Goal: Task Accomplishment & Management: Manage account settings

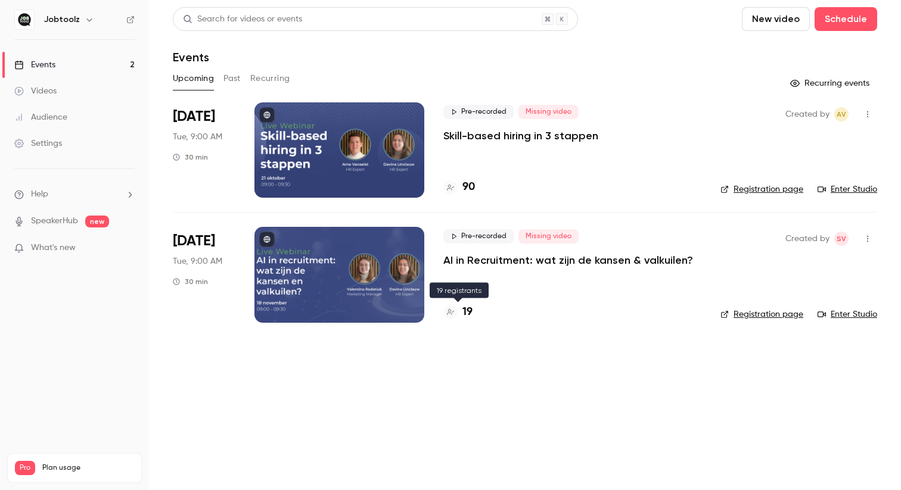
click at [465, 307] on h4 "19" at bounding box center [467, 312] width 10 height 16
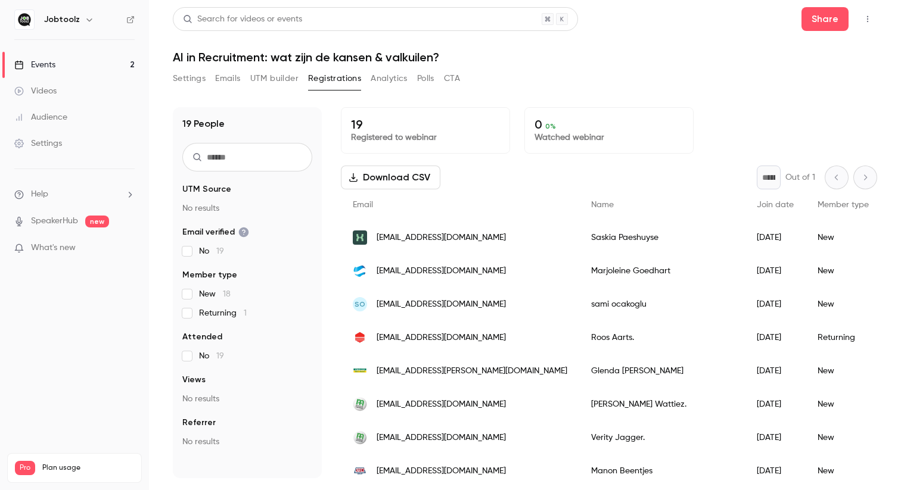
click at [447, 139] on p "Registered to webinar" at bounding box center [425, 138] width 149 height 12
click at [201, 74] on button "Settings" at bounding box center [189, 78] width 33 height 19
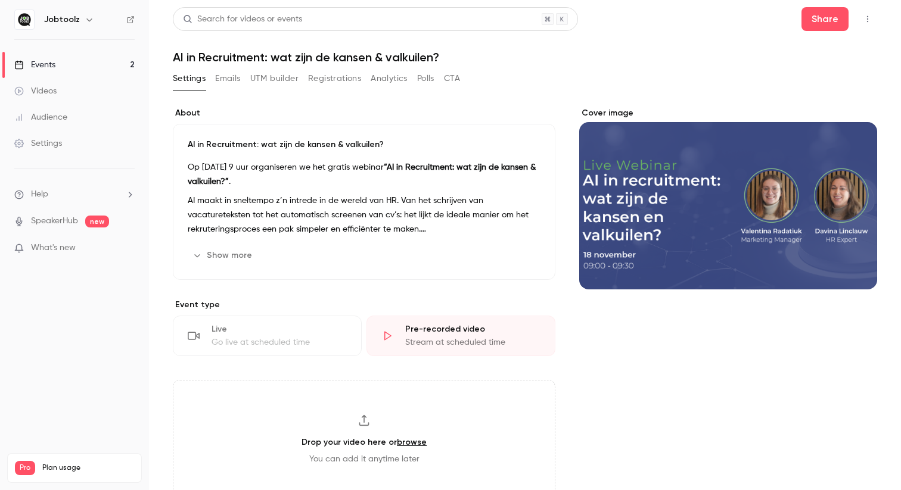
scroll to position [23, 0]
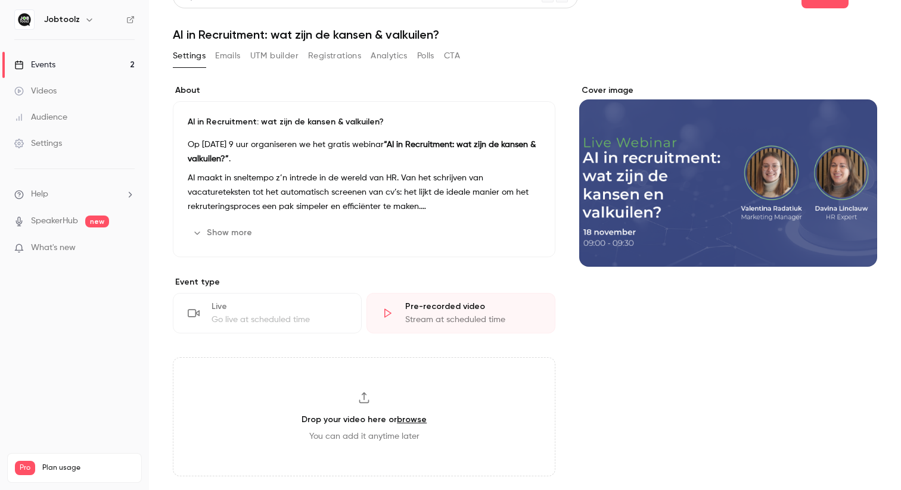
click at [282, 182] on p "AI maakt in sneltempo z’n intrede in de wereld van HR. Van het schrijven van va…" at bounding box center [364, 192] width 353 height 43
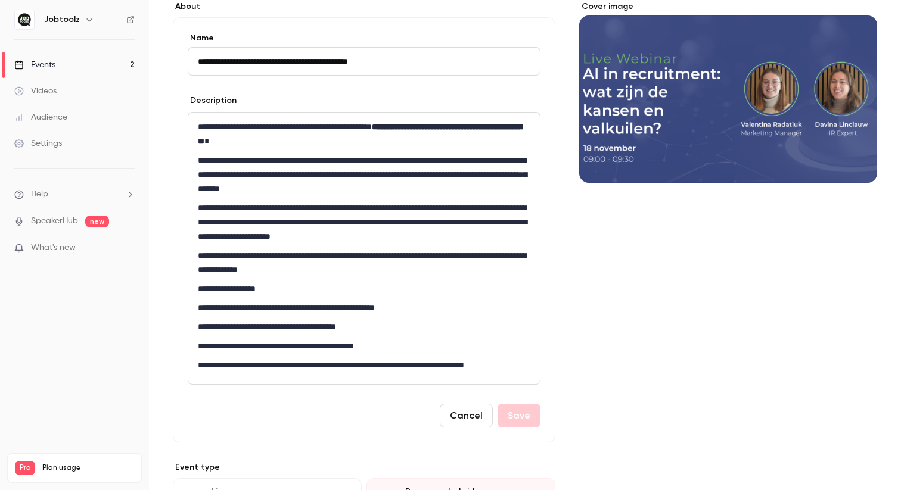
scroll to position [0, 0]
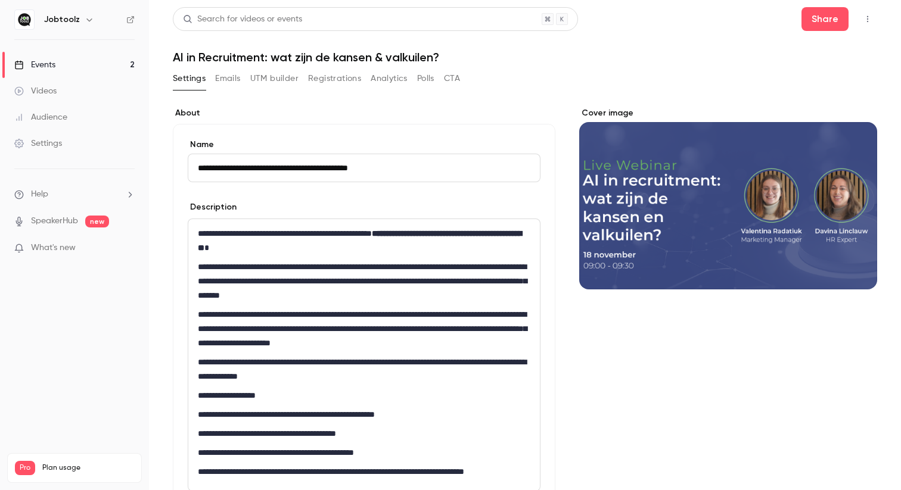
click at [235, 75] on button "Emails" at bounding box center [227, 78] width 25 height 19
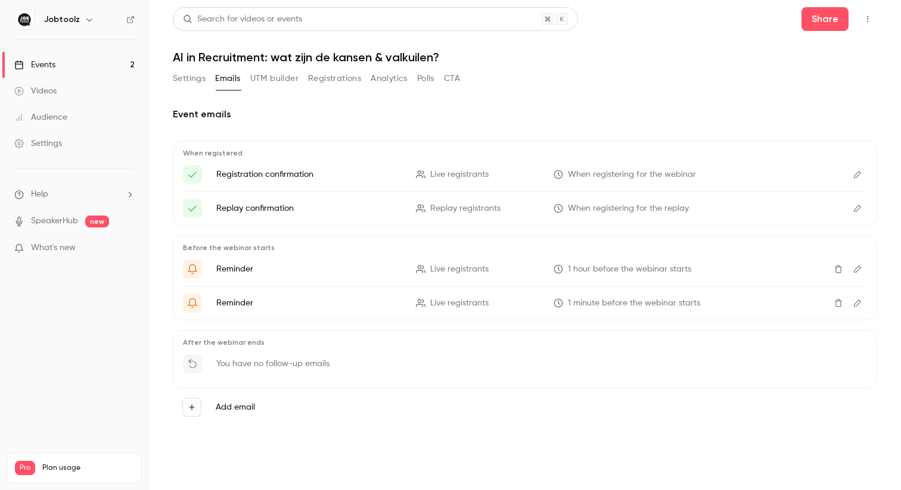
click at [281, 81] on button "UTM builder" at bounding box center [274, 78] width 48 height 19
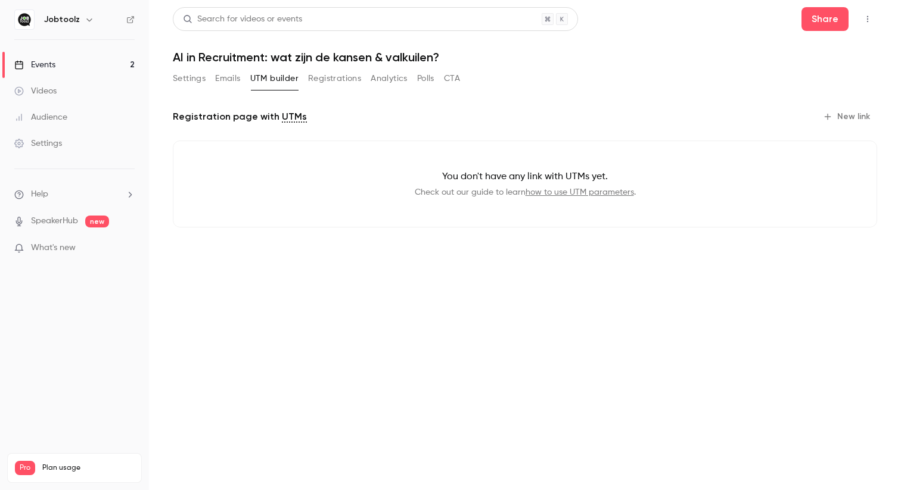
click at [323, 78] on button "Registrations" at bounding box center [334, 78] width 53 height 19
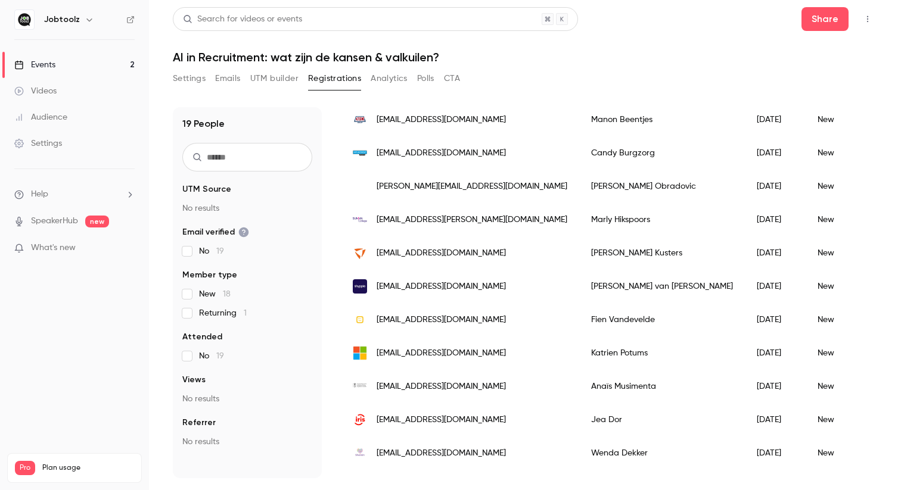
scroll to position [376, 0]
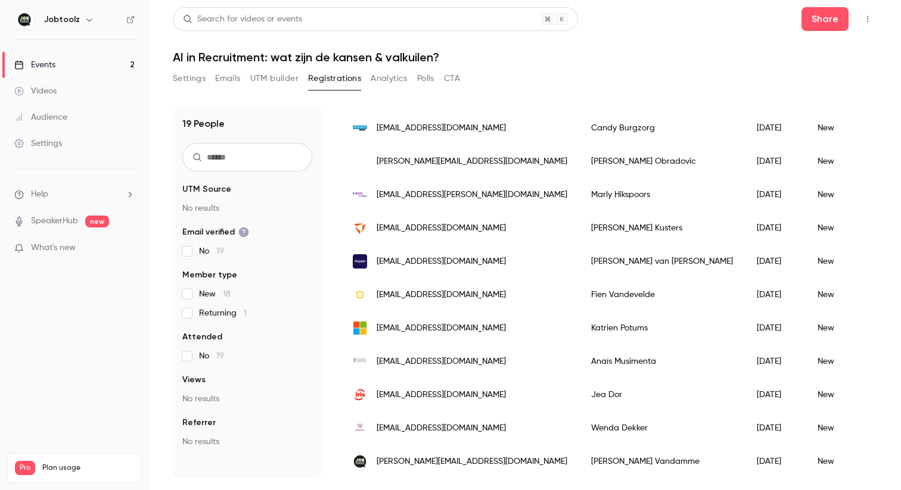
click at [389, 80] on button "Analytics" at bounding box center [389, 78] width 37 height 19
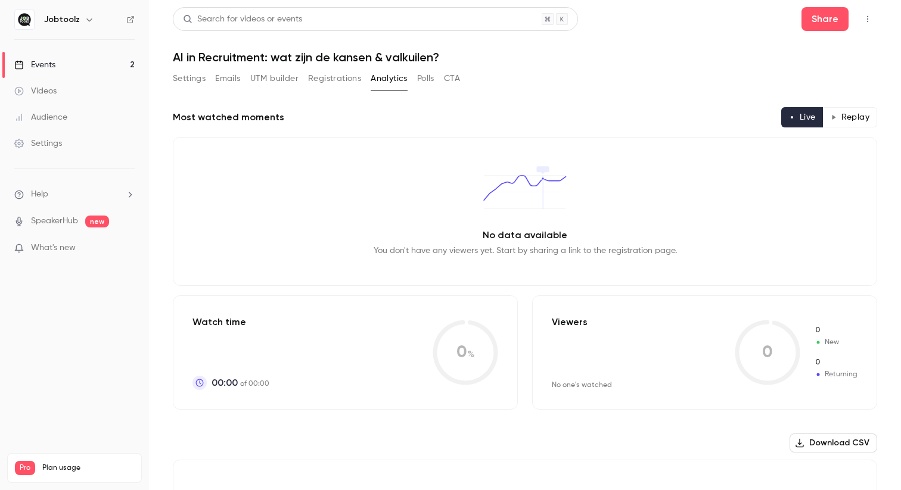
click at [412, 79] on div "Settings Emails UTM builder Registrations Analytics Polls CTA" at bounding box center [316, 78] width 287 height 19
click at [419, 79] on button "Polls" at bounding box center [425, 78] width 17 height 19
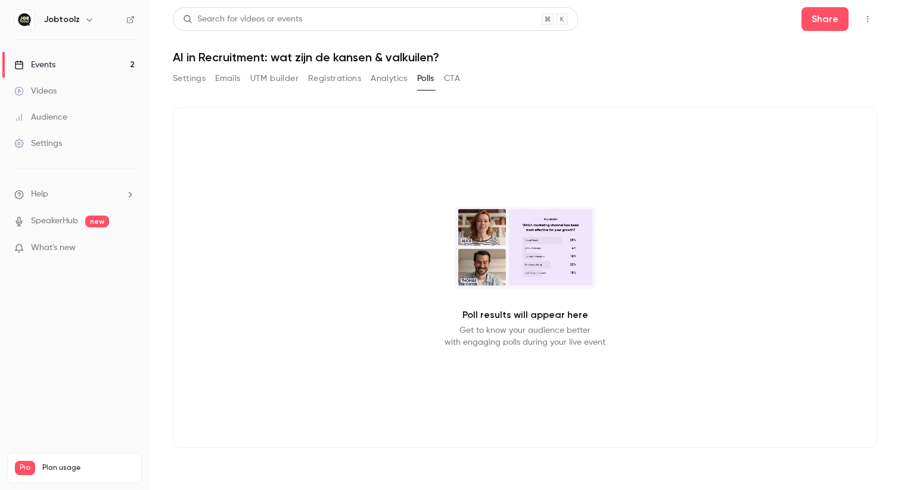
click at [449, 74] on button "CTA" at bounding box center [452, 78] width 16 height 19
